Goal: Task Accomplishment & Management: Complete application form

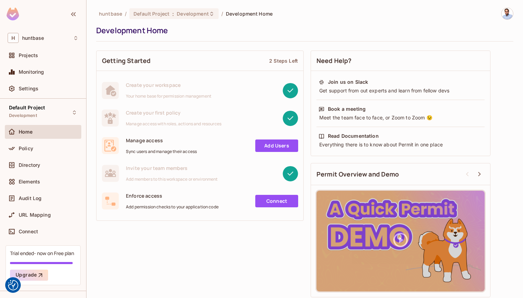
click at [275, 143] on link "Add Users" at bounding box center [276, 145] width 43 height 12
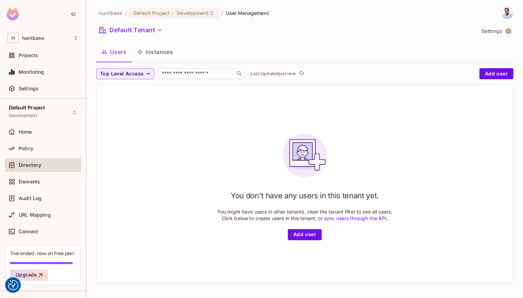
scroll to position [1, 0]
click at [315, 233] on button "Add user" at bounding box center [305, 234] width 34 height 11
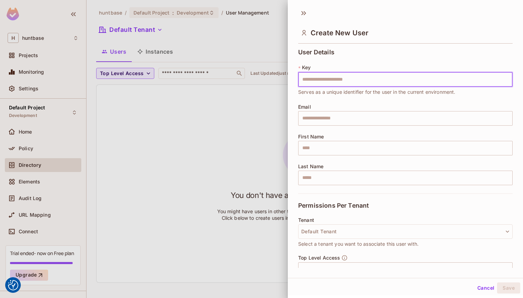
click at [310, 84] on input "text" at bounding box center [405, 79] width 215 height 15
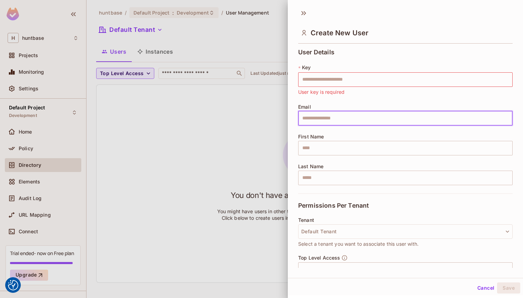
click at [308, 116] on input "text" at bounding box center [405, 118] width 215 height 15
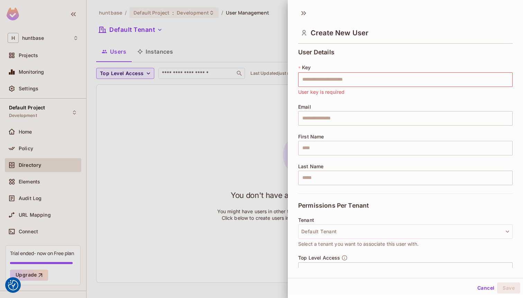
click at [312, 88] on span "User key is required" at bounding box center [321, 92] width 46 height 8
click at [311, 78] on input "text" at bounding box center [405, 79] width 215 height 15
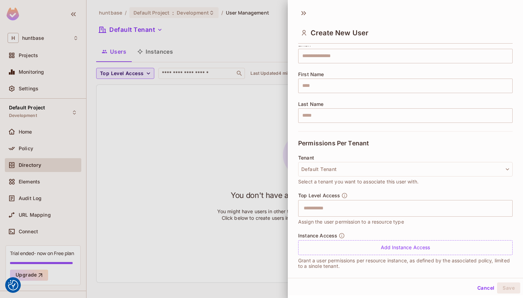
scroll to position [70, 0]
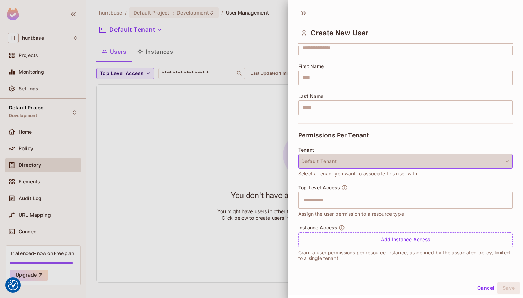
click at [347, 158] on button "Default Tenant" at bounding box center [405, 161] width 215 height 15
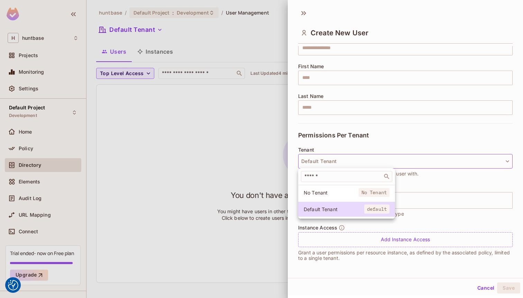
drag, startPoint x: 238, startPoint y: 146, endPoint x: 338, endPoint y: 188, distance: 108.3
click at [338, 188] on div "​ No Tenant No Tenant Default Tenant default" at bounding box center [261, 149] width 523 height 298
click at [333, 207] on span "Default Tenant" at bounding box center [334, 209] width 61 height 7
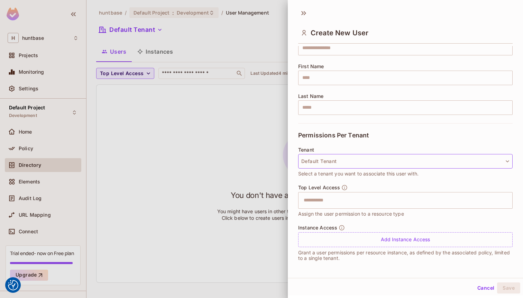
click at [325, 164] on button "Default Tenant" at bounding box center [405, 161] width 215 height 15
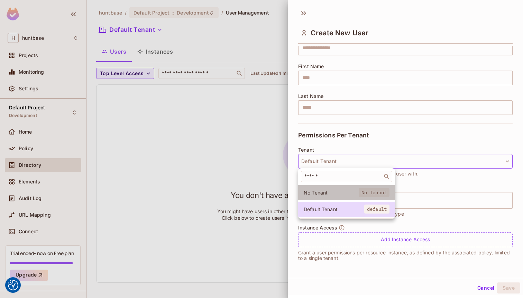
click at [328, 195] on span "No Tenant" at bounding box center [331, 192] width 55 height 7
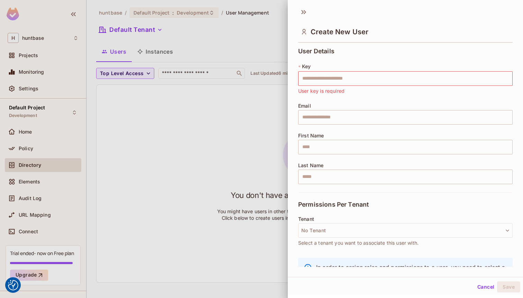
scroll to position [0, 0]
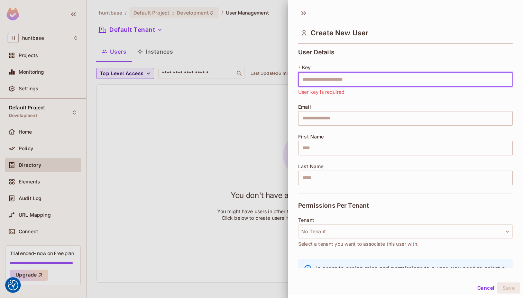
click at [319, 78] on input "text" at bounding box center [405, 79] width 215 height 15
click at [319, 81] on input "text" at bounding box center [405, 79] width 215 height 15
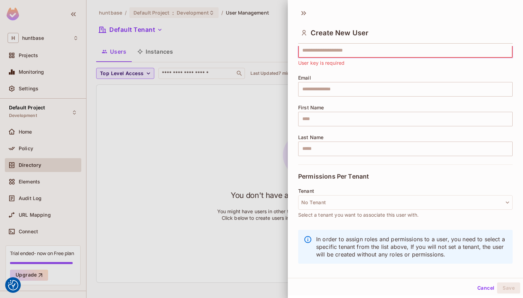
scroll to position [1, 0]
click at [311, 88] on input "text" at bounding box center [405, 88] width 215 height 15
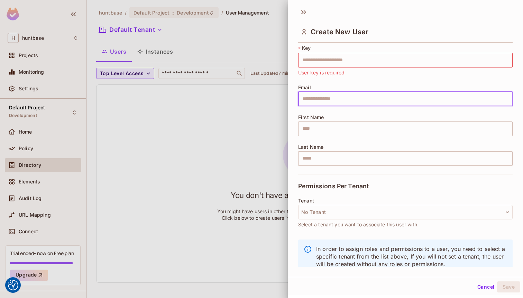
scroll to position [14, 0]
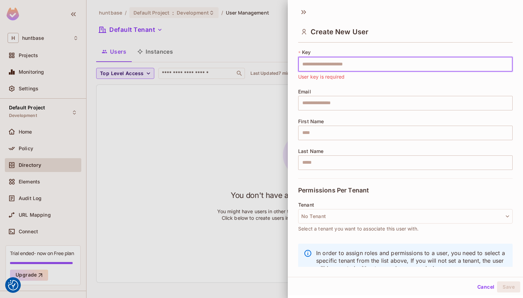
click at [310, 60] on input "text" at bounding box center [405, 64] width 215 height 15
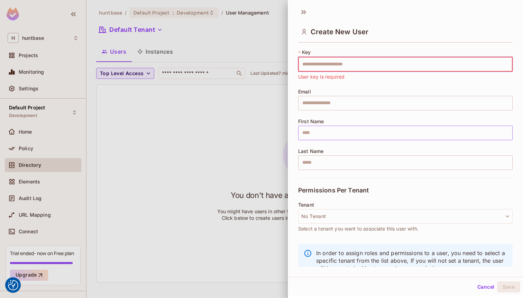
click at [309, 139] on input "text" at bounding box center [405, 133] width 215 height 15
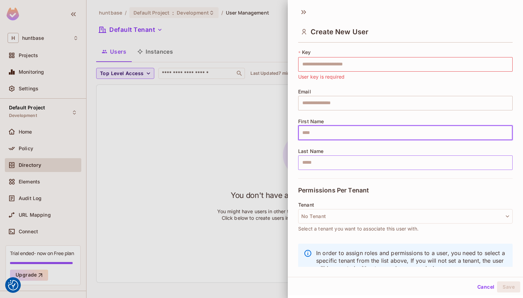
click at [312, 164] on input "text" at bounding box center [405, 162] width 215 height 15
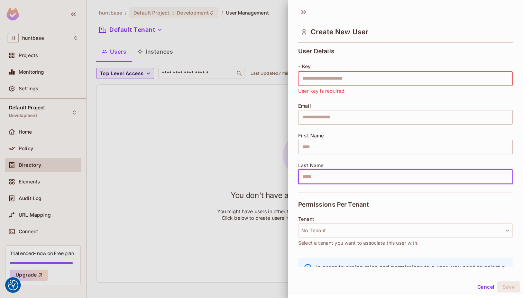
scroll to position [0, 0]
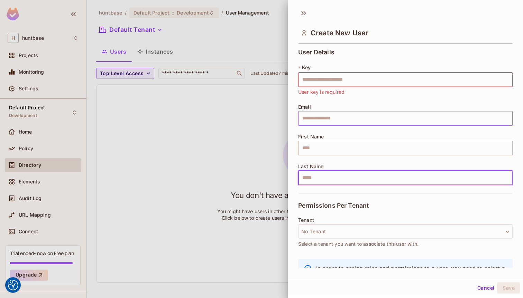
click at [315, 122] on input "text" at bounding box center [405, 118] width 215 height 15
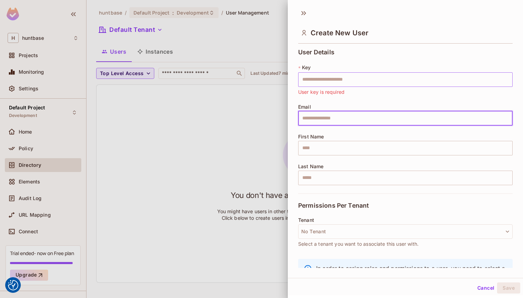
click at [381, 77] on input "text" at bounding box center [405, 79] width 215 height 15
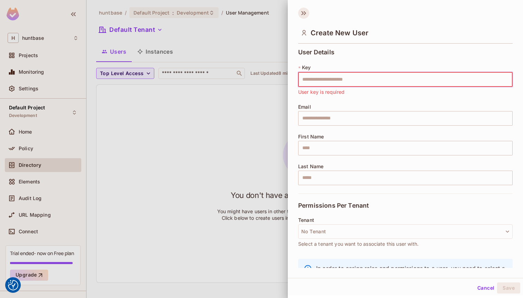
click at [304, 16] on icon at bounding box center [303, 13] width 11 height 11
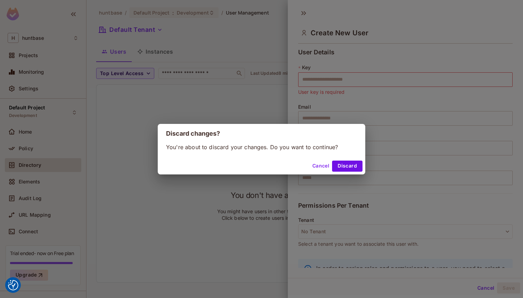
click at [321, 169] on button "Cancel" at bounding box center [321, 166] width 22 height 11
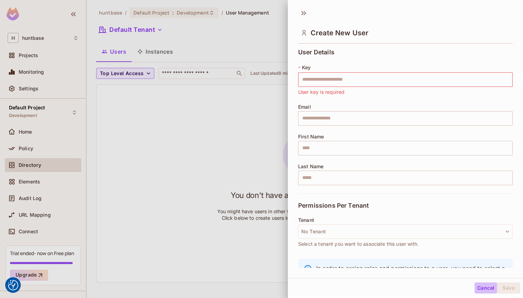
click at [483, 288] on button "Cancel" at bounding box center [486, 287] width 22 height 11
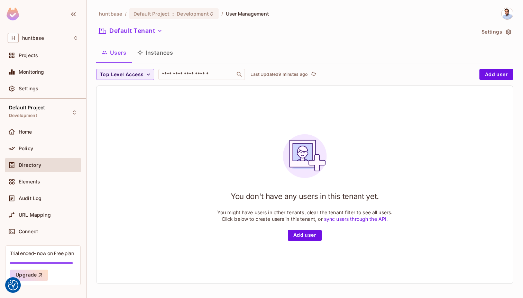
scroll to position [1, 0]
